Goal: Navigation & Orientation: Find specific page/section

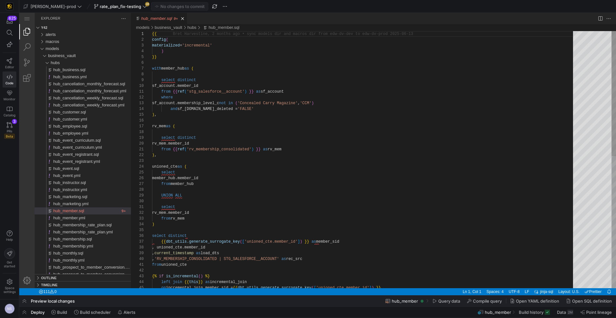
scroll to position [58, 0]
click at [68, 63] on div "hubs" at bounding box center [91, 62] width 80 height 7
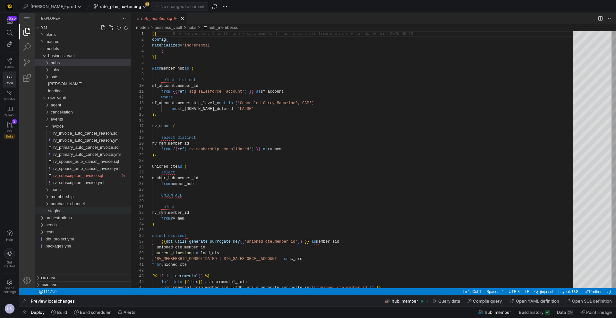
click at [66, 211] on div "staging" at bounding box center [89, 211] width 83 height 7
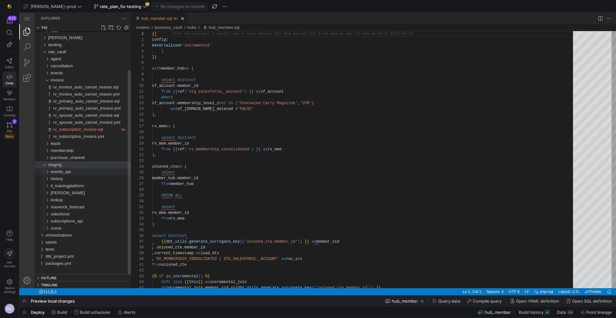
click at [67, 173] on span "events_api" at bounding box center [61, 171] width 20 height 5
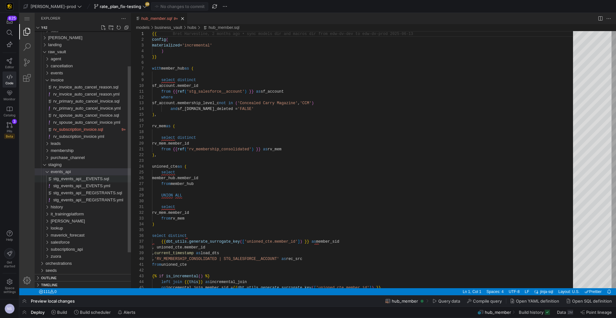
click at [76, 179] on span "stg_events_api__EVENTS.sql" at bounding box center [81, 178] width 56 height 5
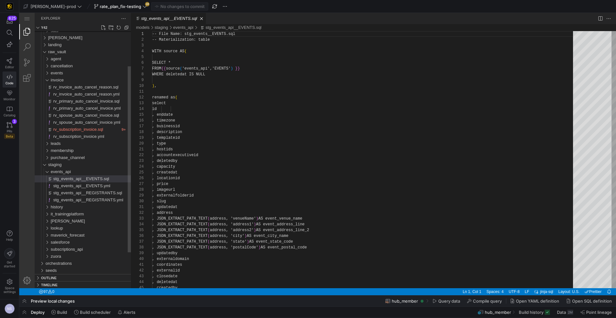
scroll to position [58, 0]
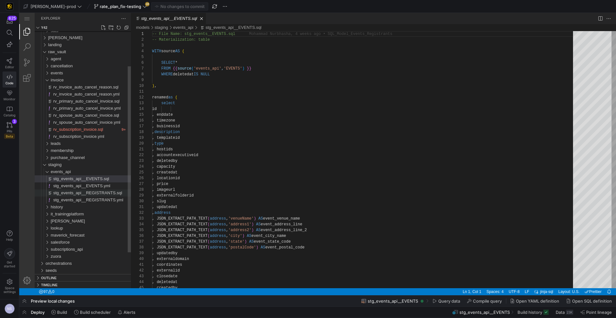
click at [89, 193] on span "stg_events_api__REGISTRANTS.sql" at bounding box center [87, 193] width 69 height 5
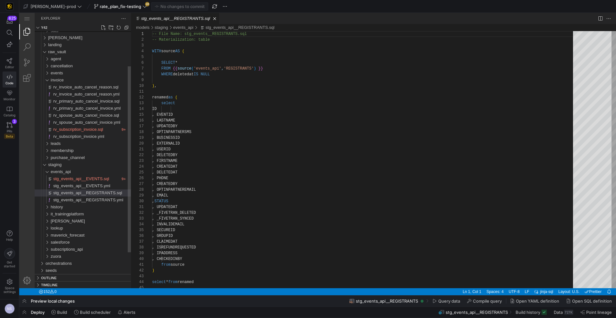
scroll to position [58, 0]
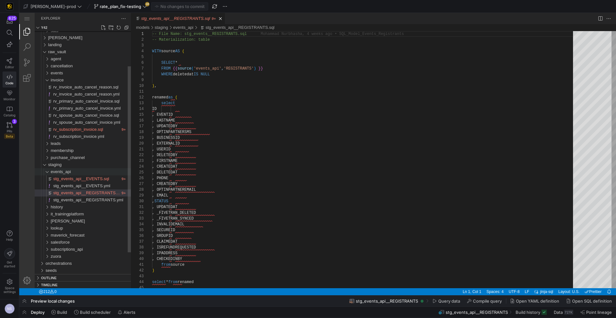
click at [64, 171] on span "events_api" at bounding box center [61, 171] width 20 height 5
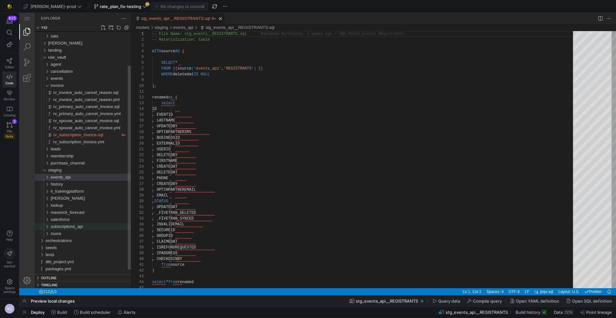
click at [73, 228] on span "subscriptions_api" at bounding box center [67, 226] width 32 height 5
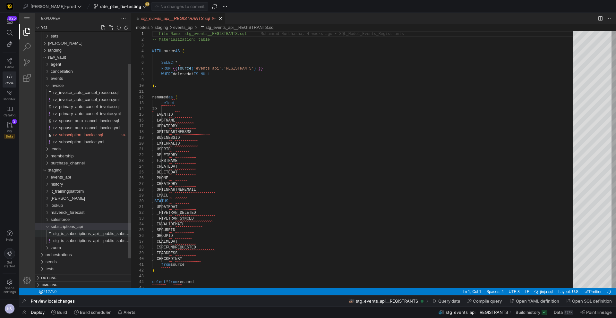
click at [91, 234] on span "stg_is_subscriptions_api__public_subscriptions.sql" at bounding box center [100, 233] width 94 height 5
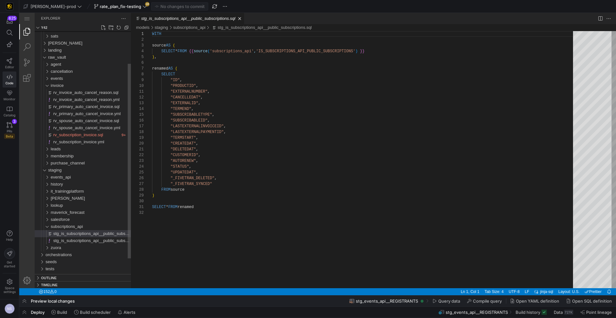
scroll to position [58, 0]
click at [88, 226] on div "subscriptions_api" at bounding box center [91, 226] width 80 height 7
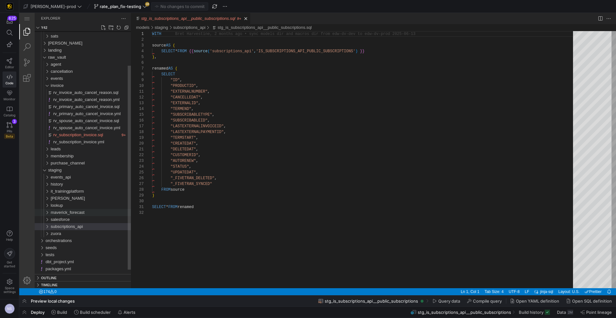
click at [73, 213] on span "maverick_forecast" at bounding box center [68, 212] width 34 height 5
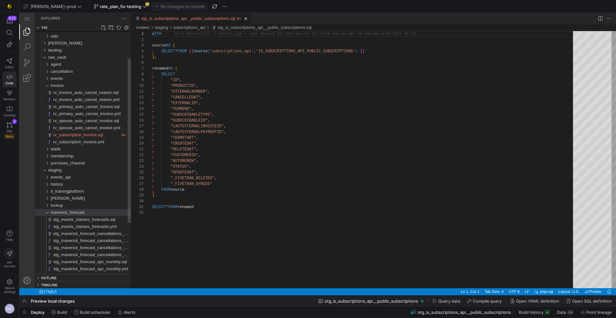
click at [74, 212] on span "maverick_forecast" at bounding box center [68, 212] width 34 height 5
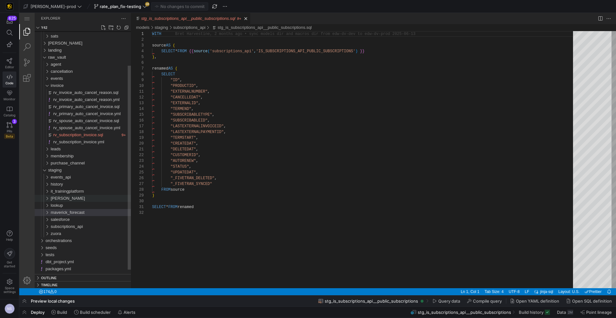
click at [69, 196] on div "[PERSON_NAME]" at bounding box center [91, 198] width 80 height 7
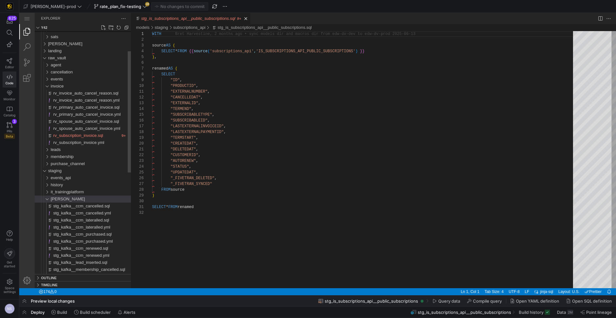
click at [70, 197] on div "[PERSON_NAME]" at bounding box center [91, 199] width 80 height 7
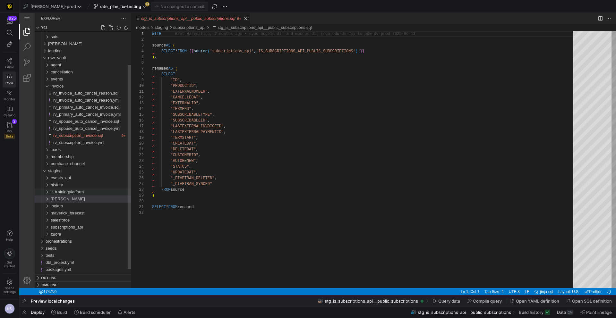
click at [69, 189] on div "it_trainingplatform" at bounding box center [91, 192] width 80 height 7
click at [81, 196] on div "stg_it_trainingplatform__instructors.sql" at bounding box center [92, 199] width 78 height 7
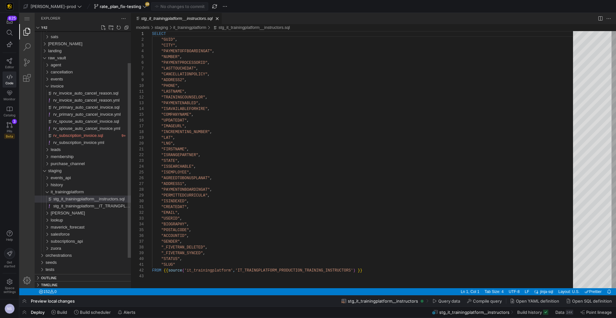
scroll to position [58, 0]
click at [110, 207] on span "stg_it_trainingplatform__IT_TRAINGPLATFORM_PRODUCTION_TRAINING_INSTRUCTORS.yml" at bounding box center [144, 206] width 183 height 5
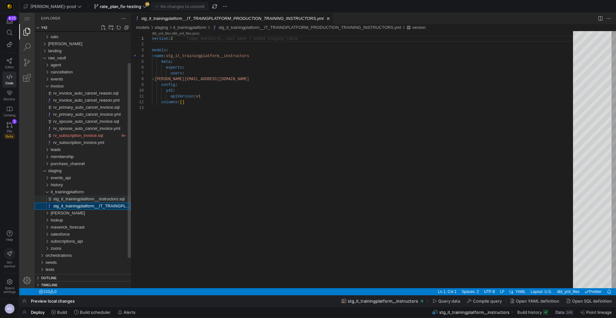
click at [103, 200] on span "stg_it_trainingplatform__instructors.sql" at bounding box center [89, 199] width 72 height 5
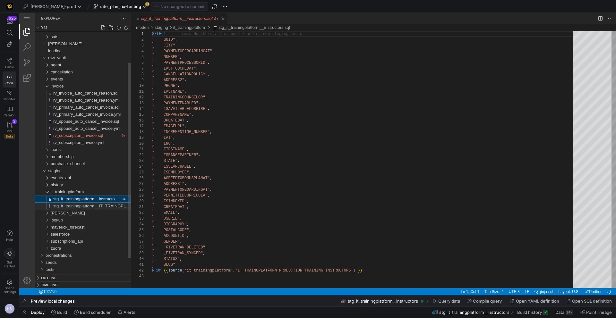
click at [105, 207] on span "stg_it_trainingplatform__IT_TRAINGPLATFORM_PRODUCTION_TRAINING_INSTRUCTORS.yml" at bounding box center [144, 206] width 183 height 5
